Goal: Task Accomplishment & Management: Complete application form

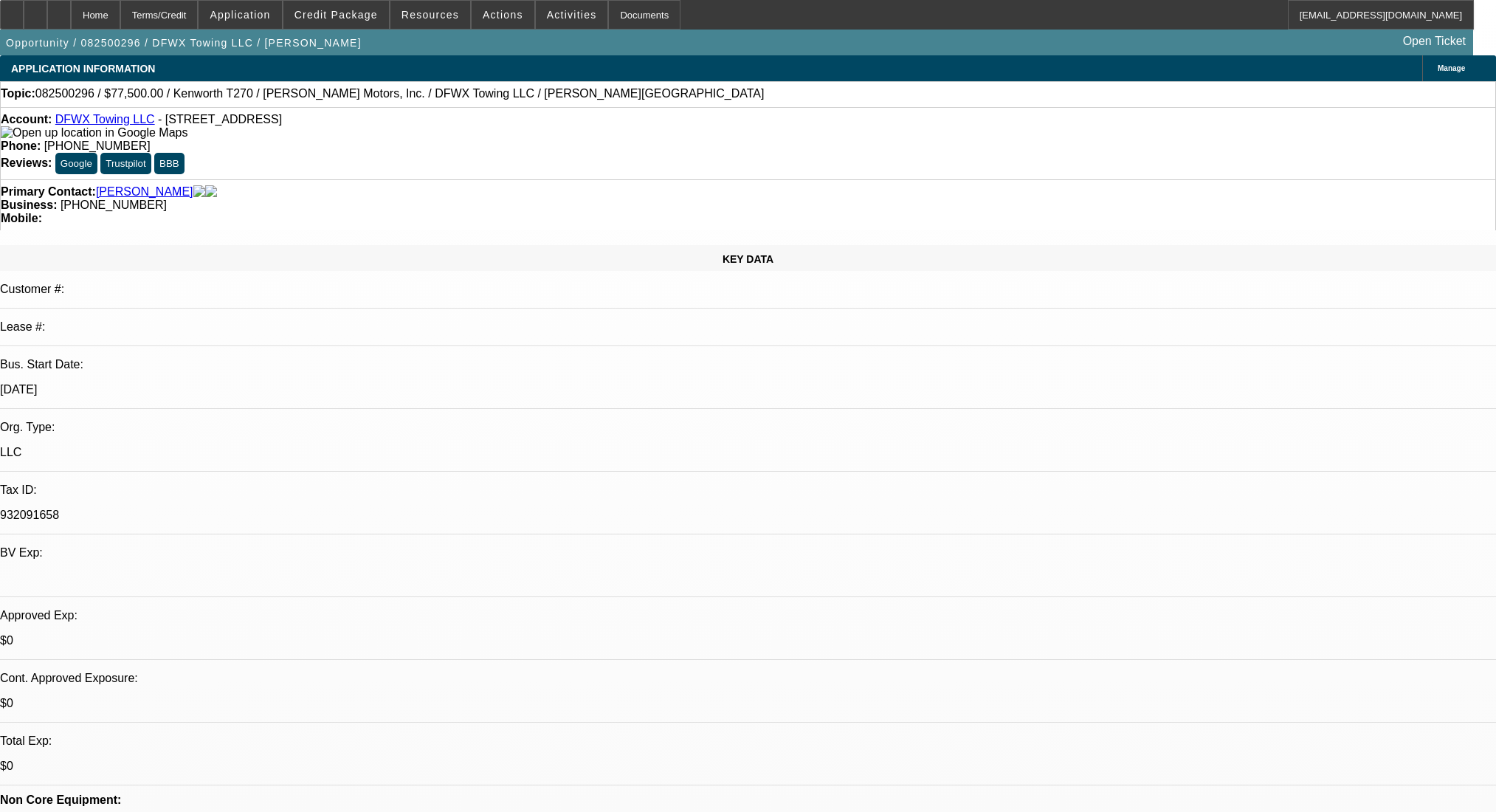
select select "0"
select select "2"
select select "0"
select select "6"
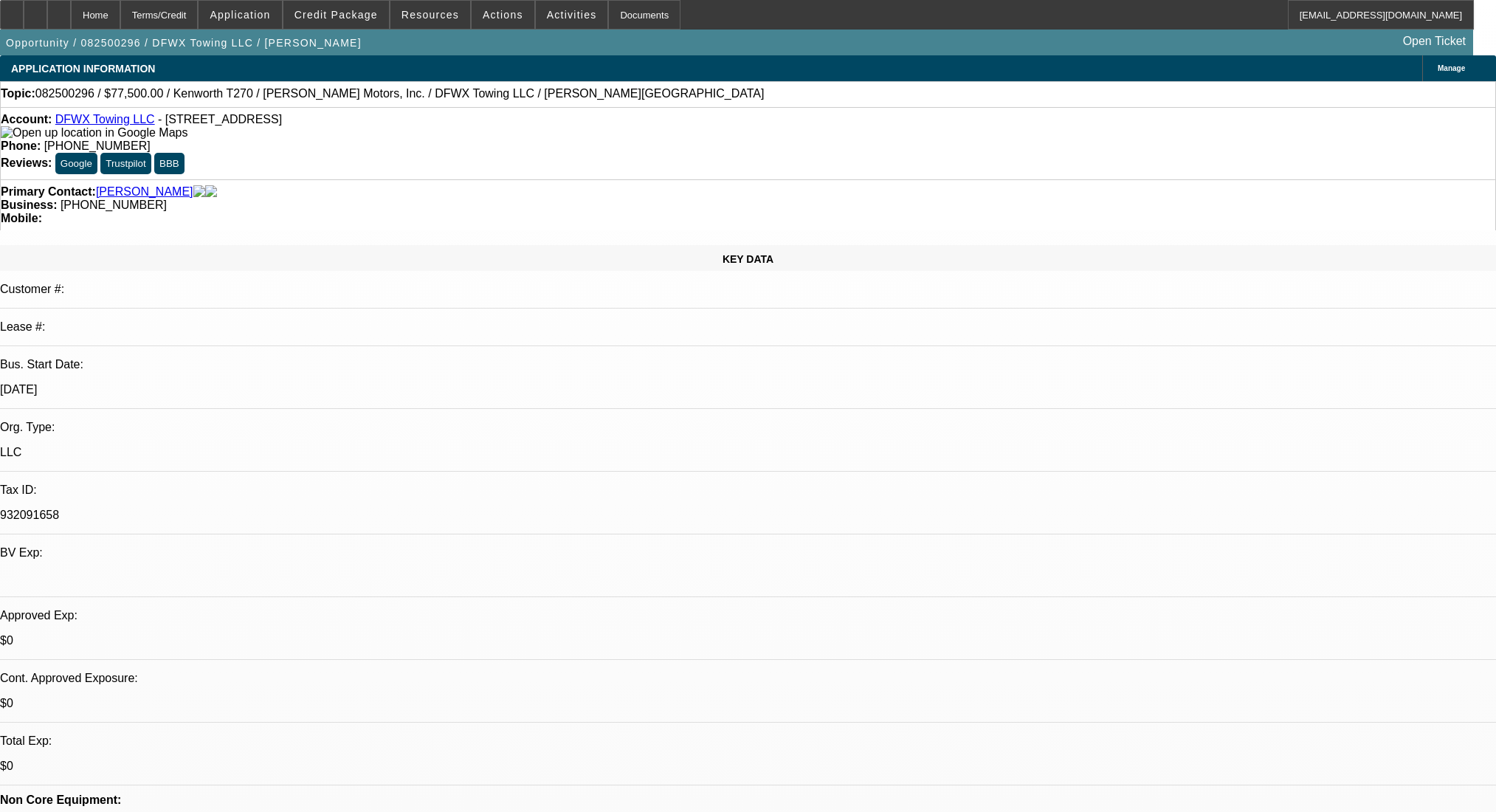
select select "0"
select select "2"
select select "0"
select select "6"
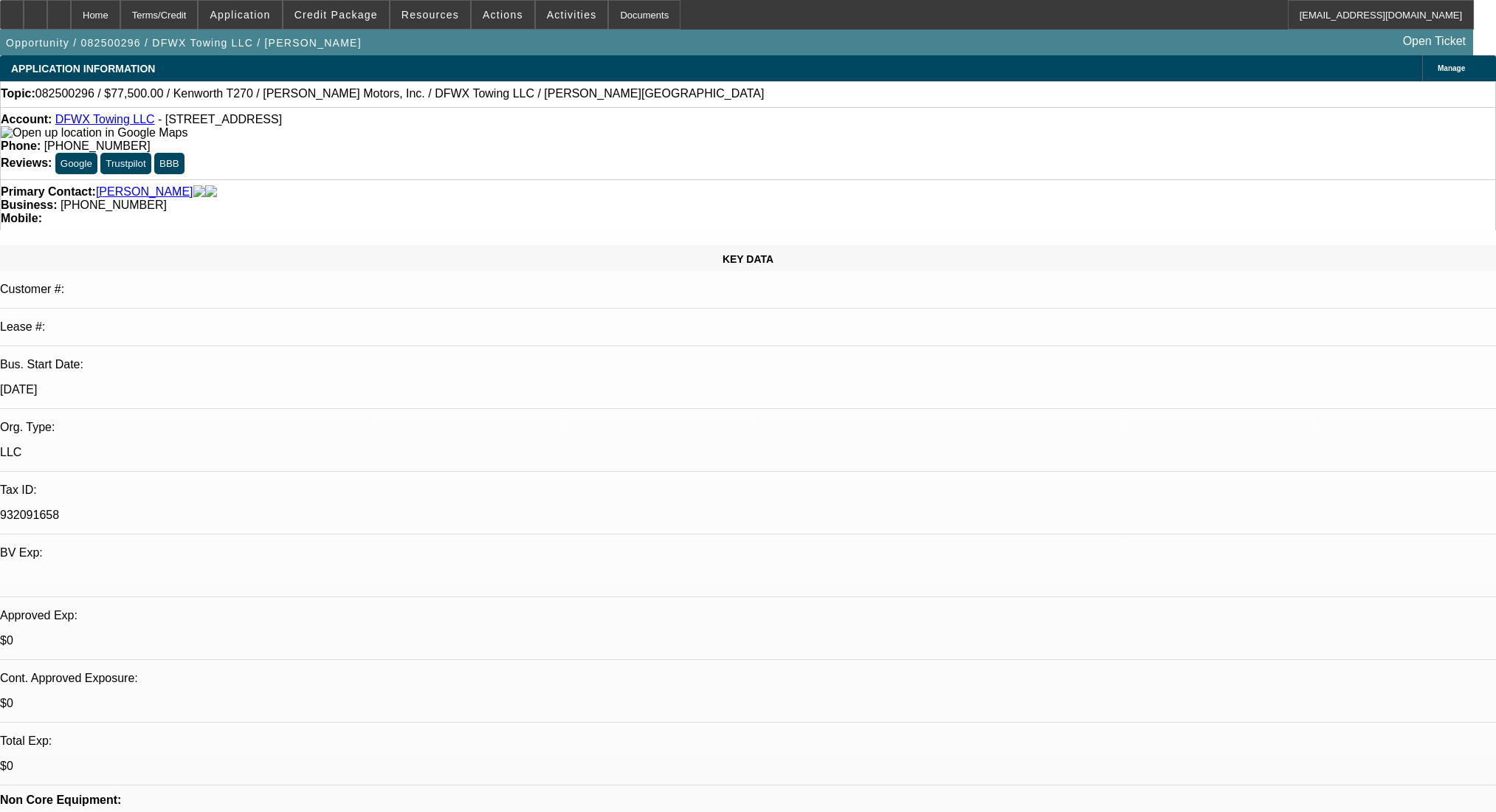
select select "0"
select select "2"
select select "0"
select select "6"
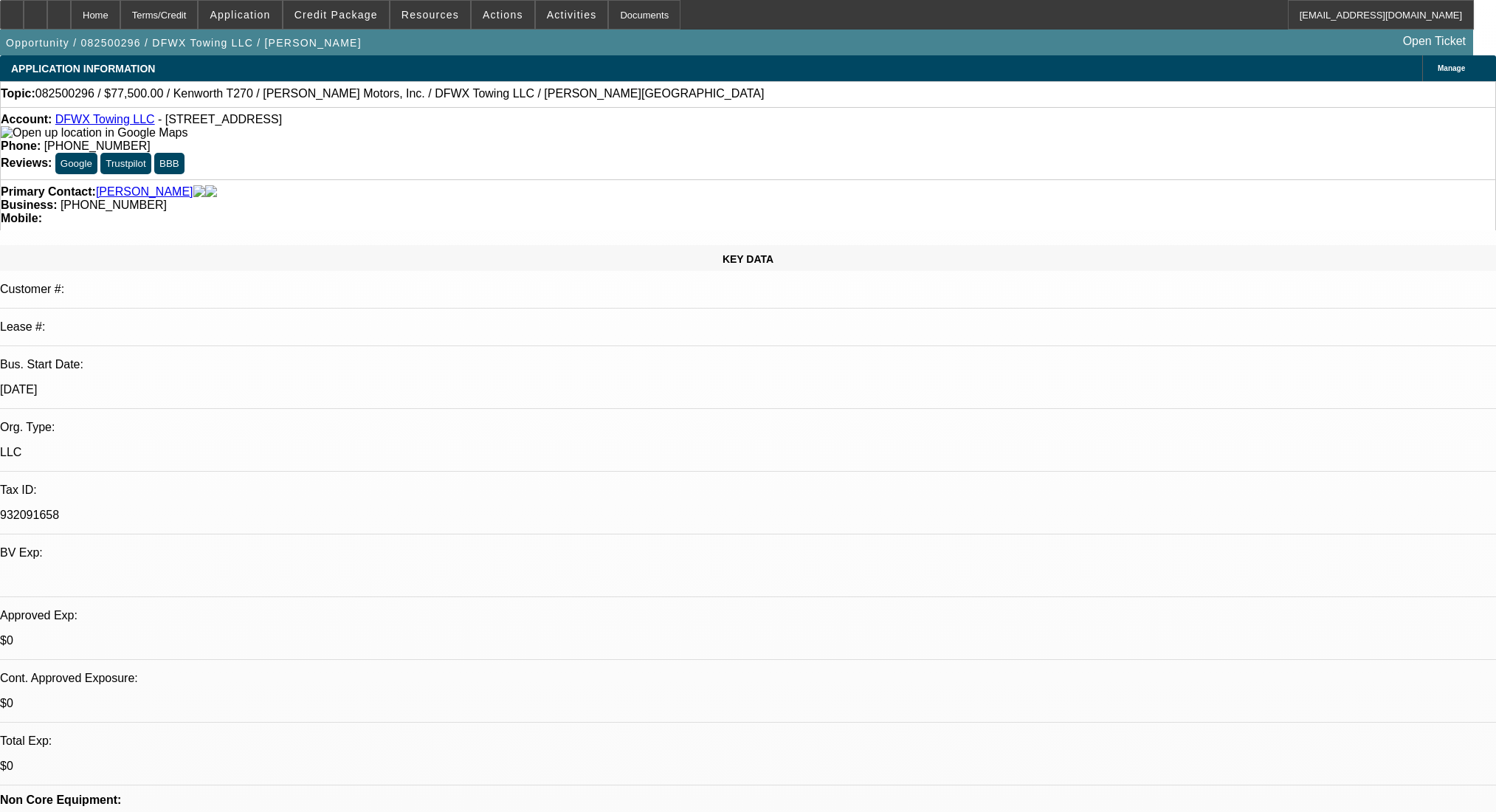
select select "0"
select select "2"
select select "0"
select select "6"
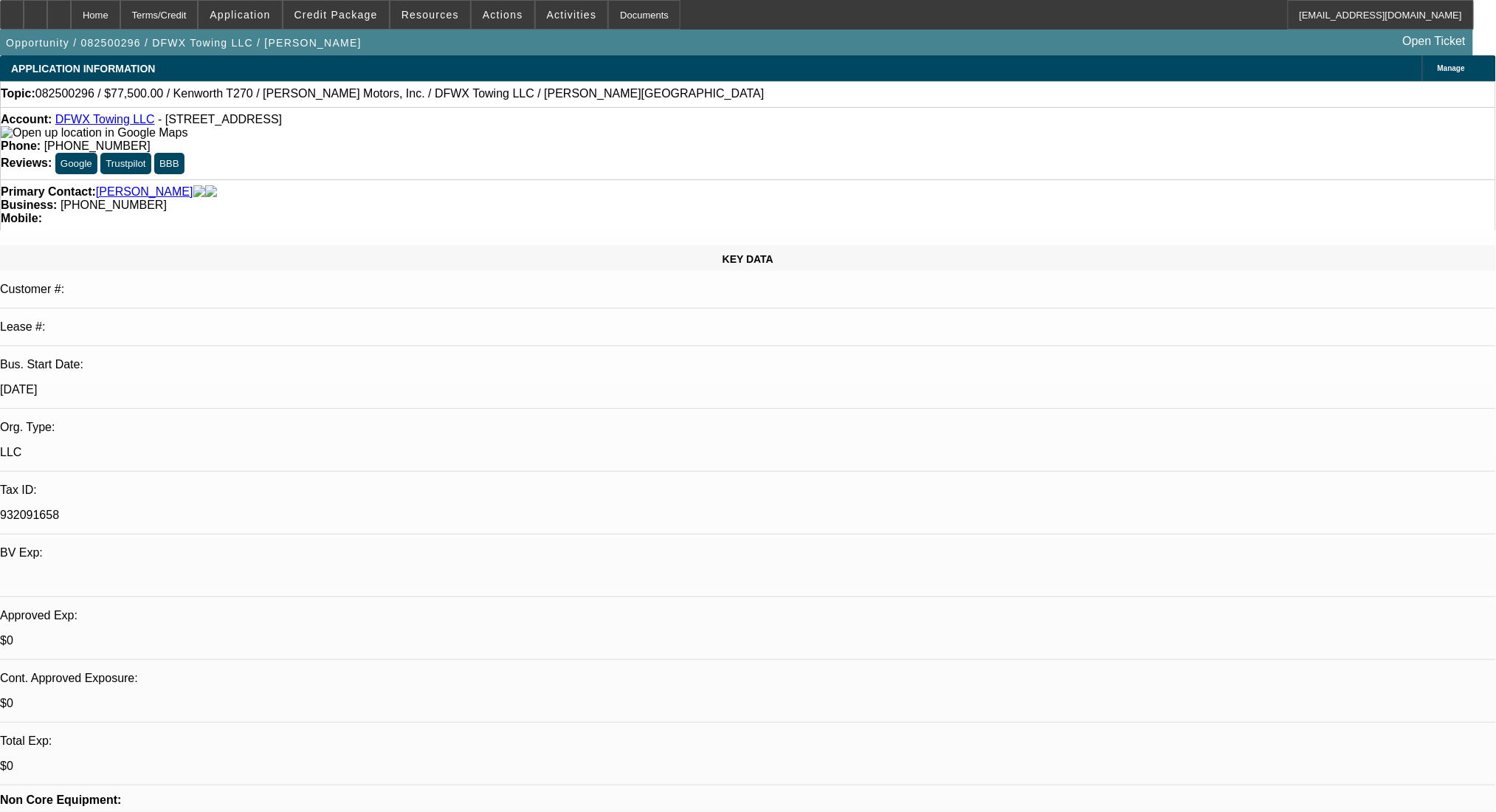
scroll to position [393, 0]
